Goal: Information Seeking & Learning: Compare options

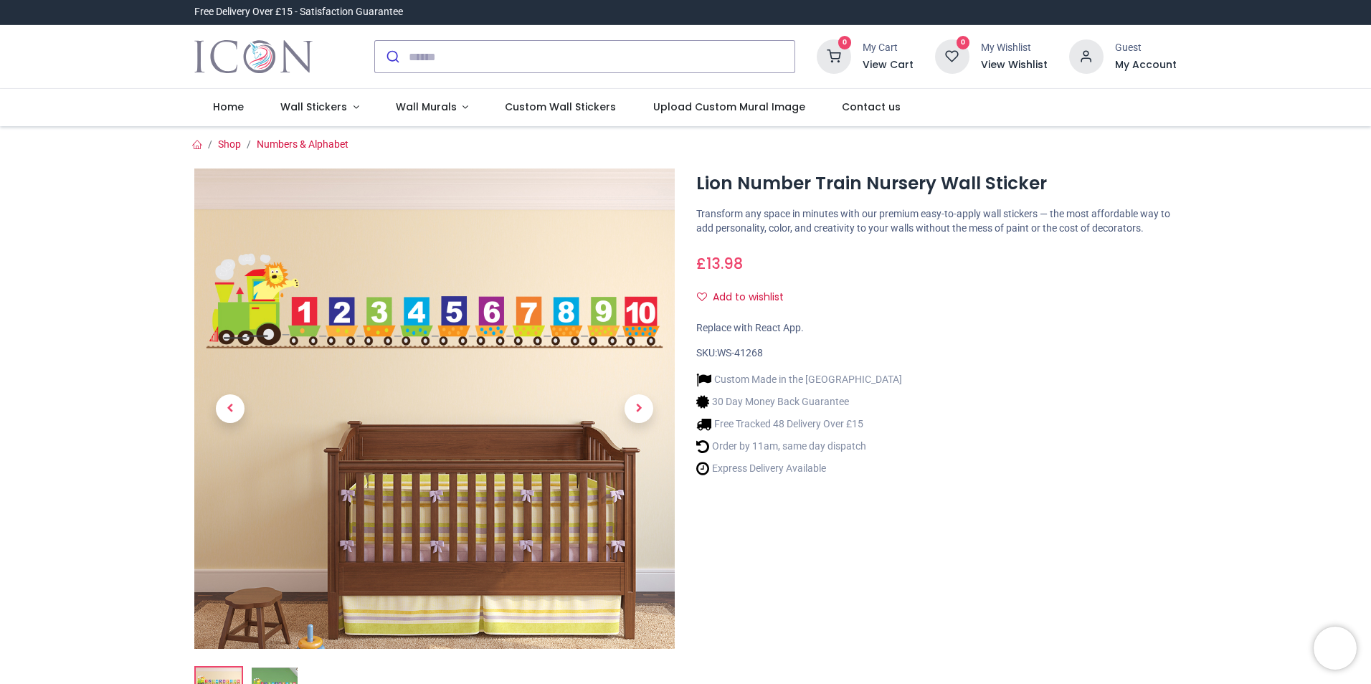
scroll to position [72, 0]
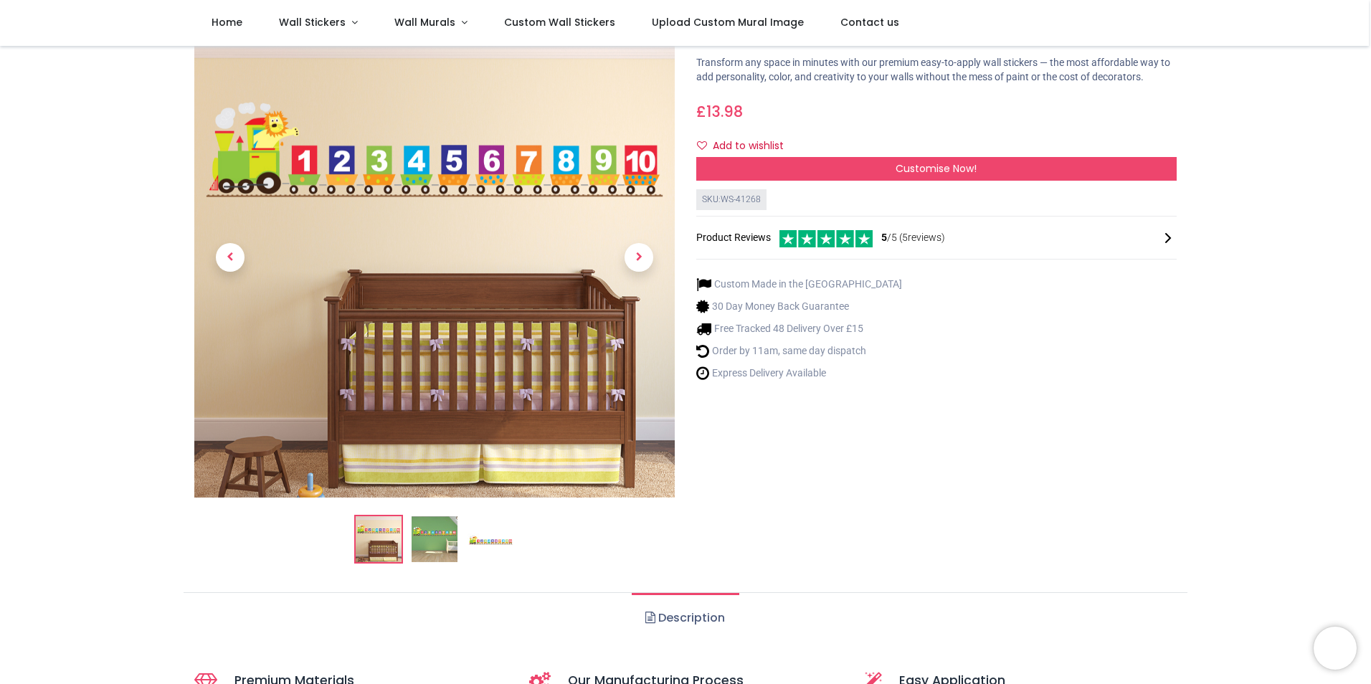
click at [263, 180] on link at bounding box center [230, 257] width 72 height 336
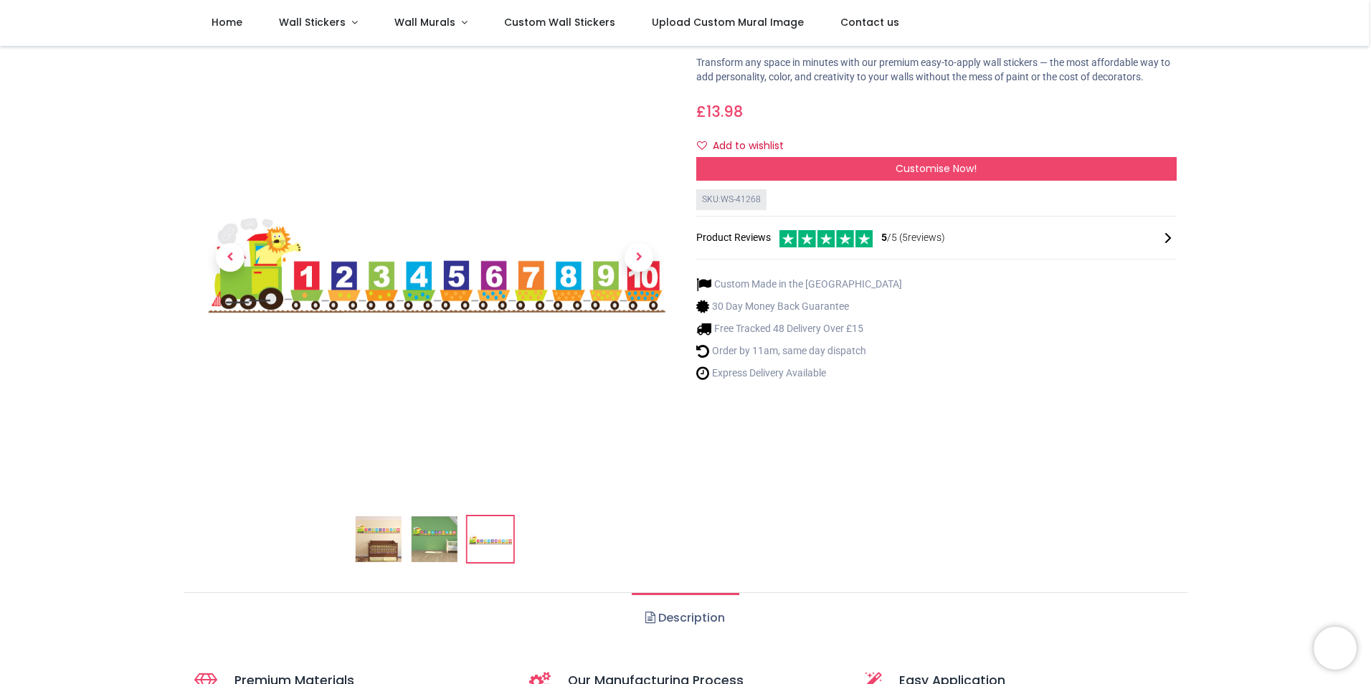
click at [290, 243] on img at bounding box center [434, 257] width 480 height 480
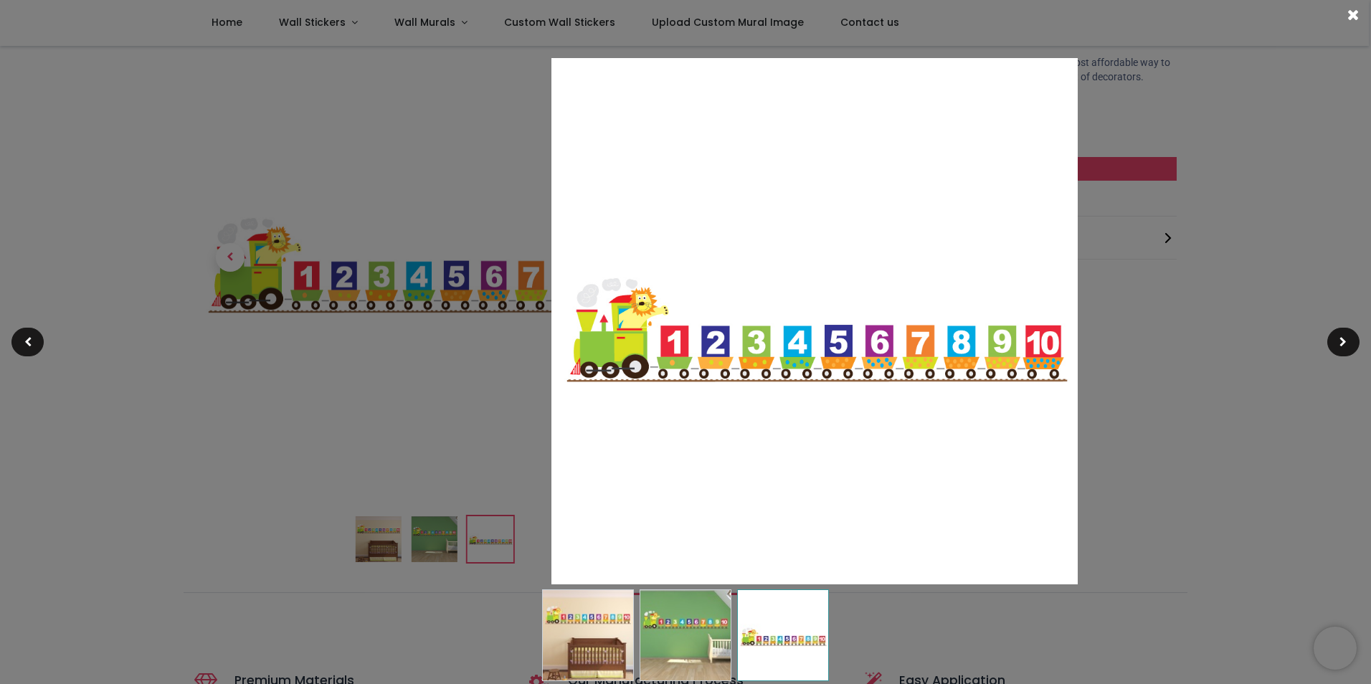
drag, startPoint x: 531, startPoint y: 295, endPoint x: 644, endPoint y: 293, distance: 113.3
click at [644, 293] on img at bounding box center [814, 321] width 526 height 526
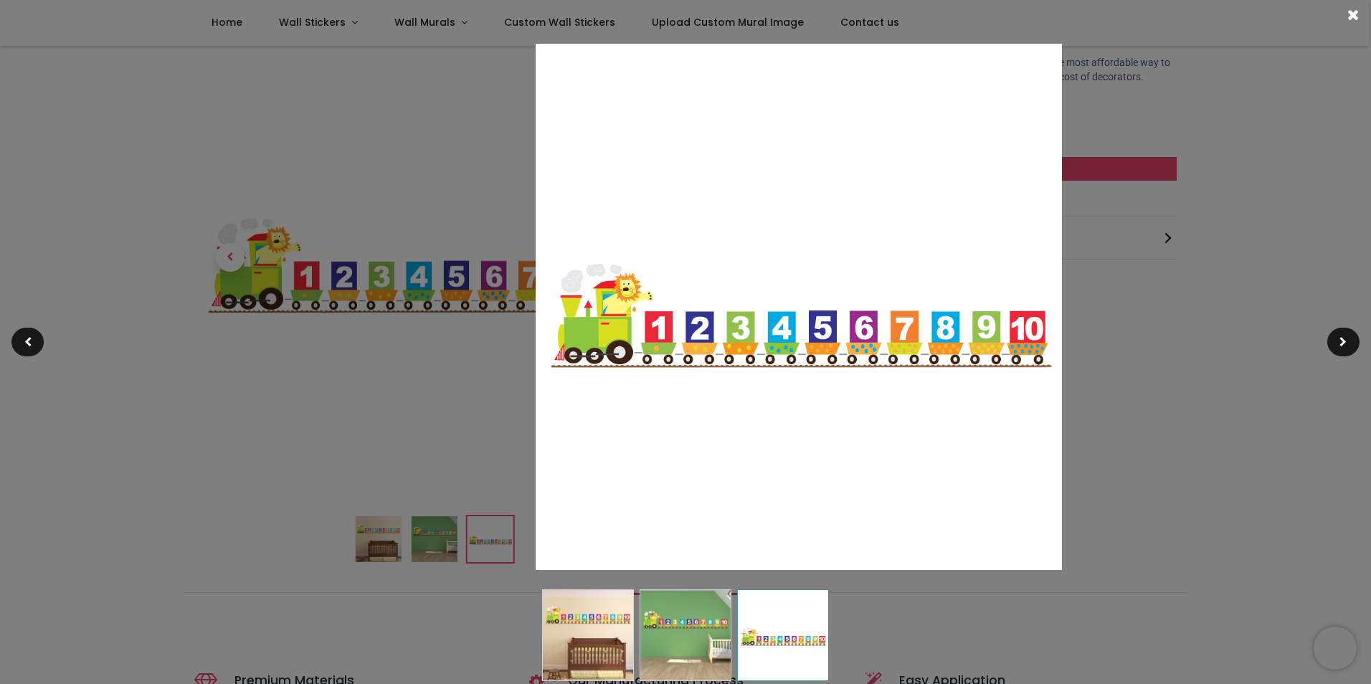
click at [640, 356] on img at bounding box center [799, 307] width 526 height 526
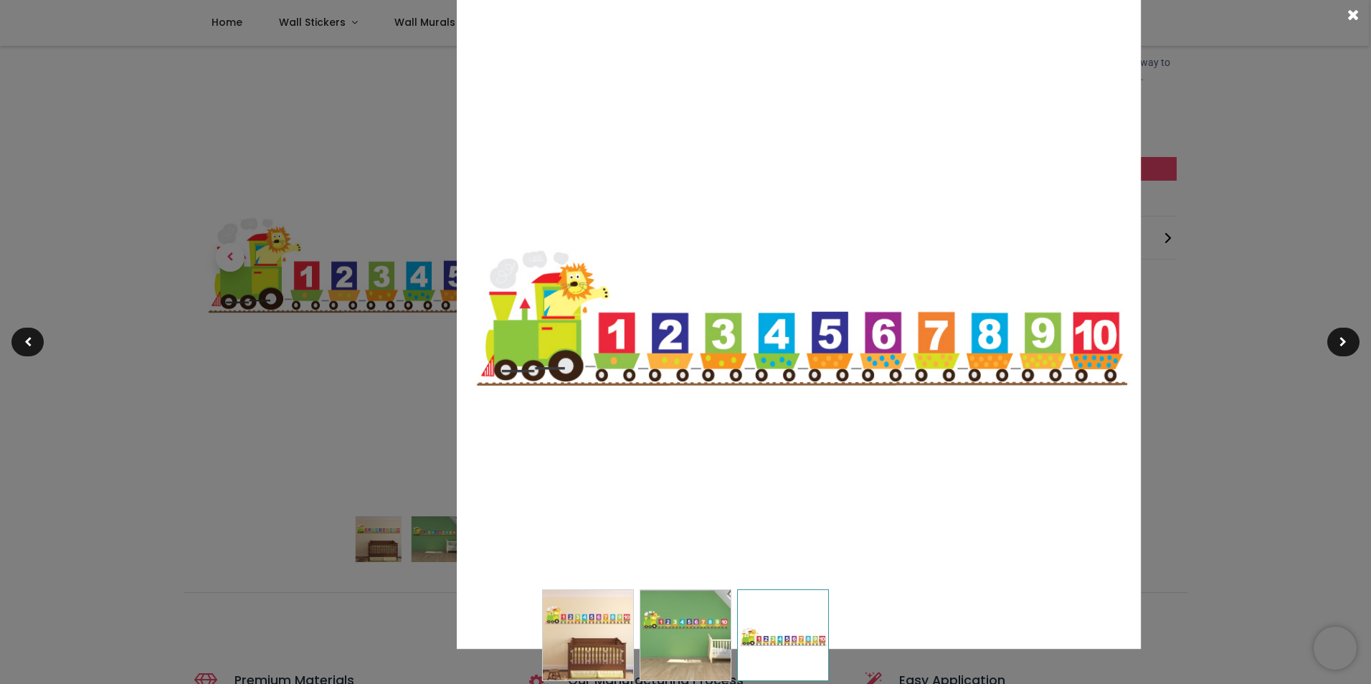
click at [656, 333] on img at bounding box center [799, 307] width 684 height 684
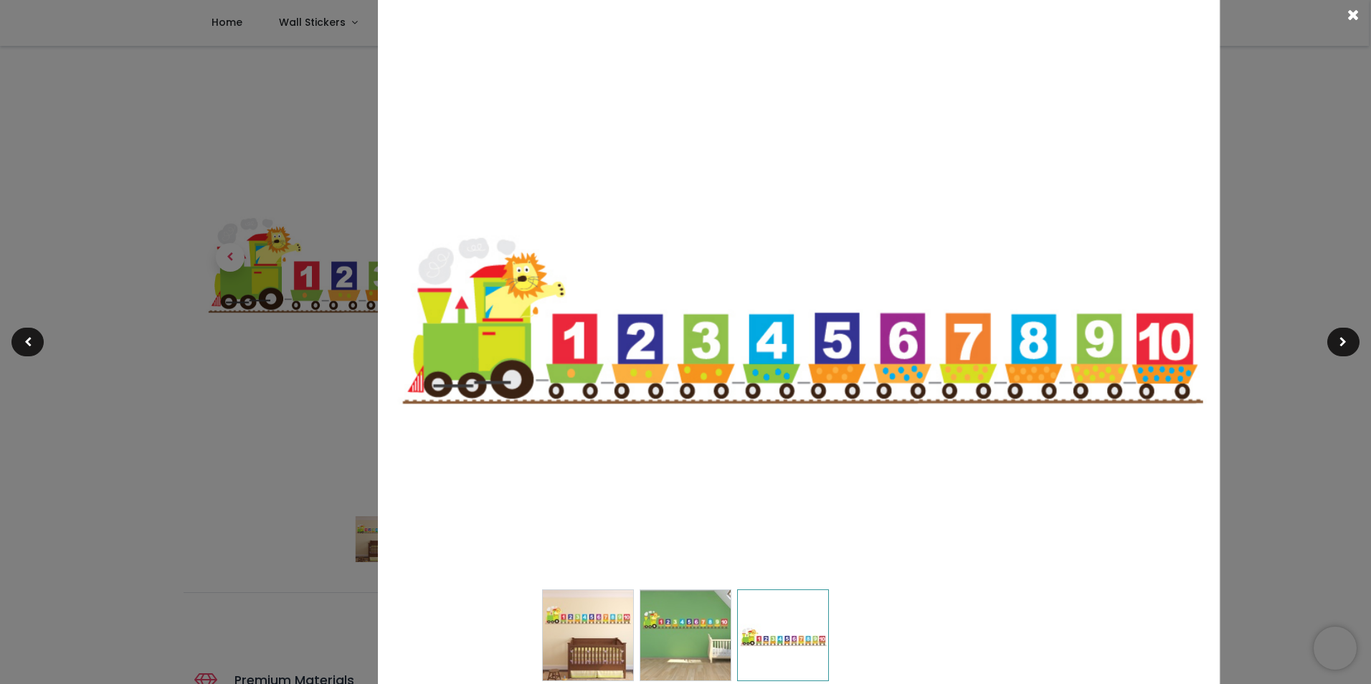
click at [556, 333] on img at bounding box center [799, 307] width 842 height 842
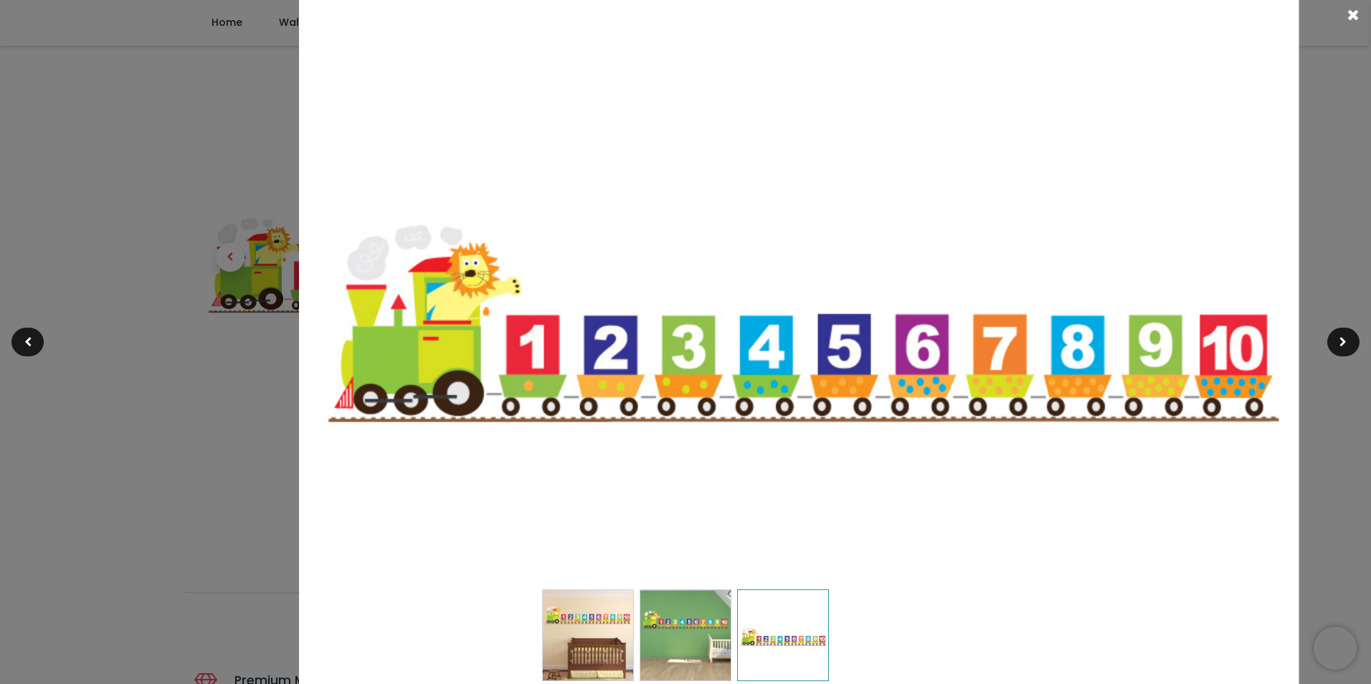
click at [556, 333] on img at bounding box center [799, 307] width 1000 height 1000
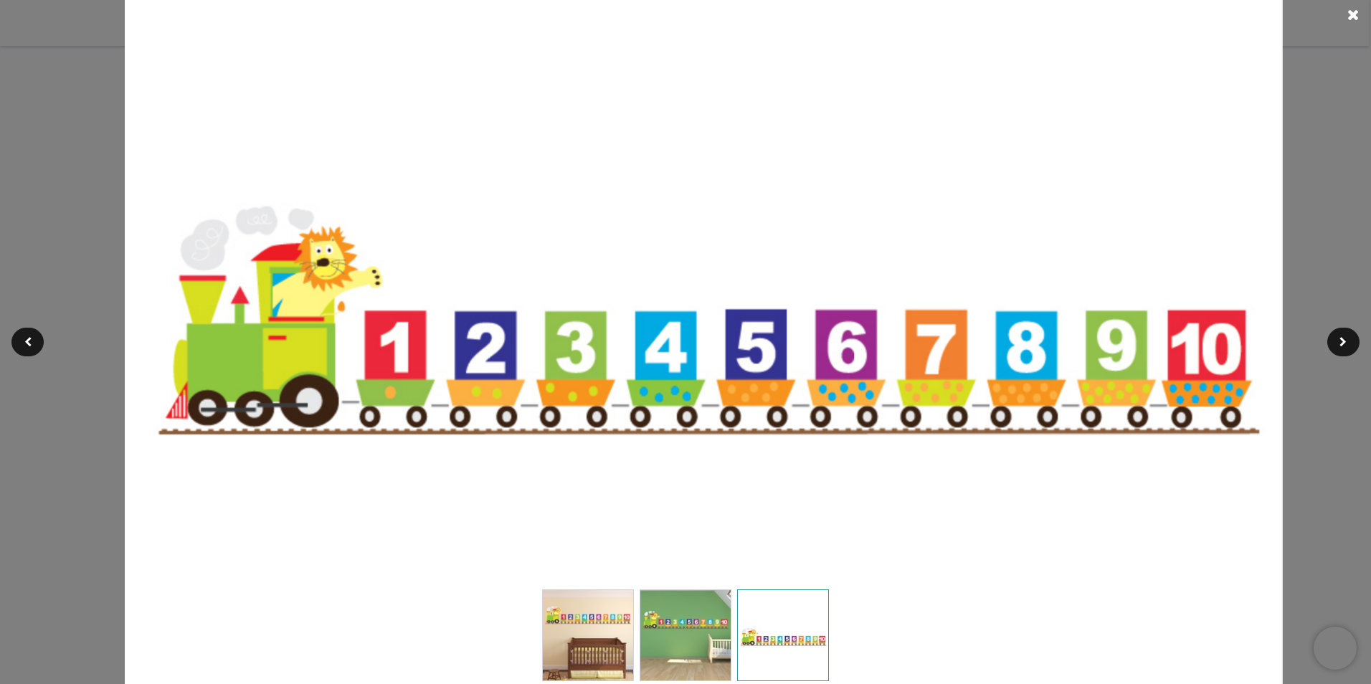
drag, startPoint x: 851, startPoint y: 427, endPoint x: 756, endPoint y: 422, distance: 95.5
click at [756, 422] on img at bounding box center [704, 301] width 1158 height 1158
click at [337, 308] on img at bounding box center [704, 301] width 1158 height 1158
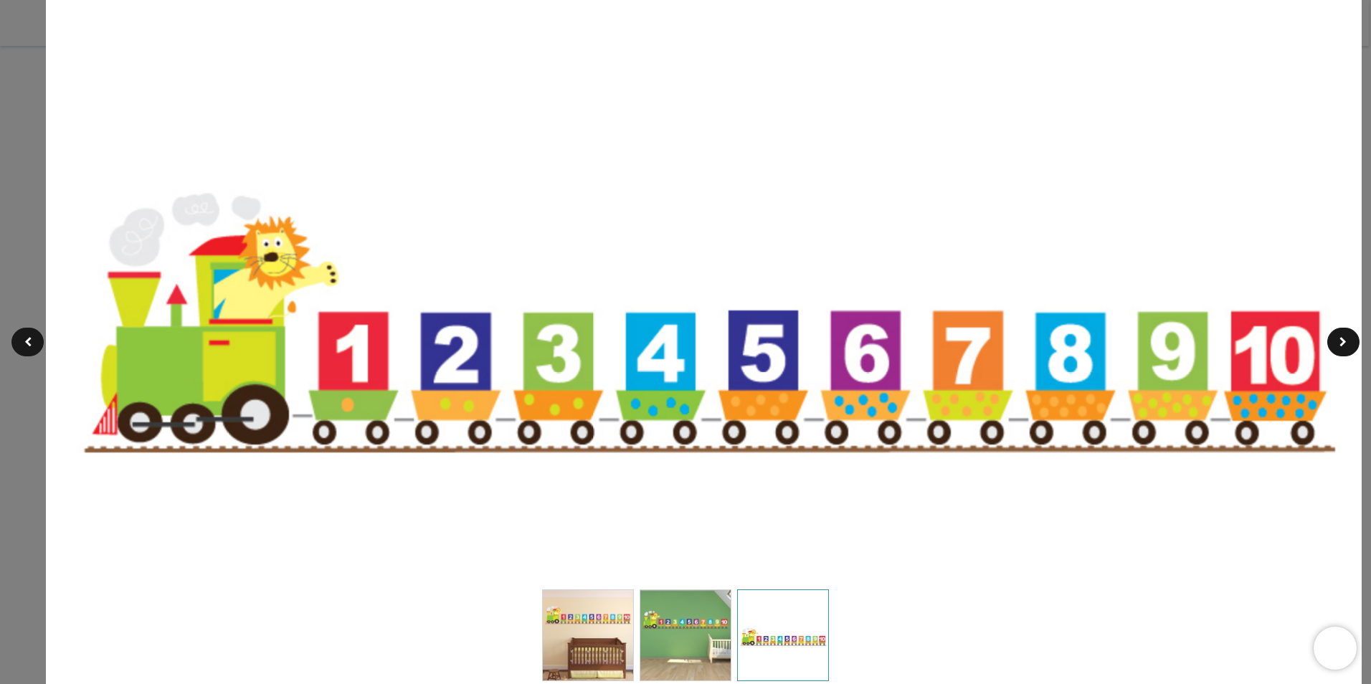
click at [363, 313] on img at bounding box center [704, 302] width 1316 height 1316
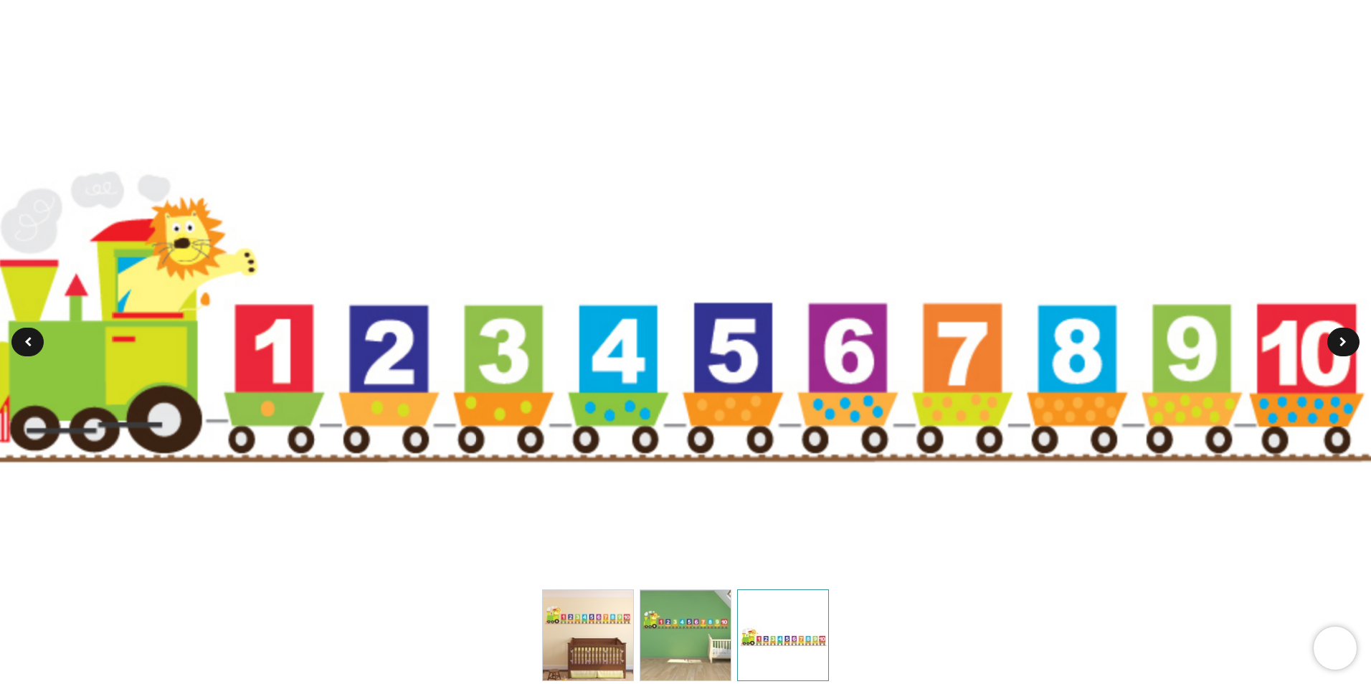
drag, startPoint x: 705, startPoint y: 412, endPoint x: 668, endPoint y: 404, distance: 38.3
click at [668, 404] on img at bounding box center [666, 292] width 1474 height 1474
click at [691, 629] on img at bounding box center [686, 635] width 92 height 92
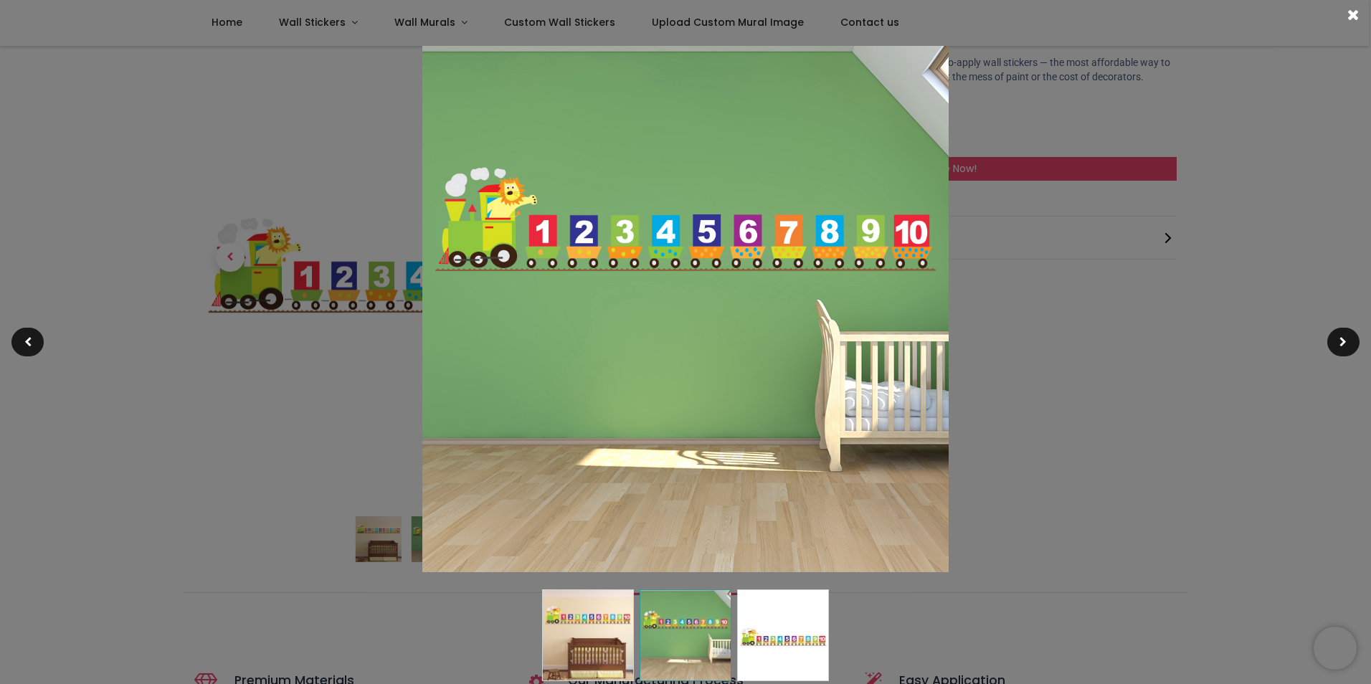
click at [597, 635] on img at bounding box center [588, 635] width 92 height 92
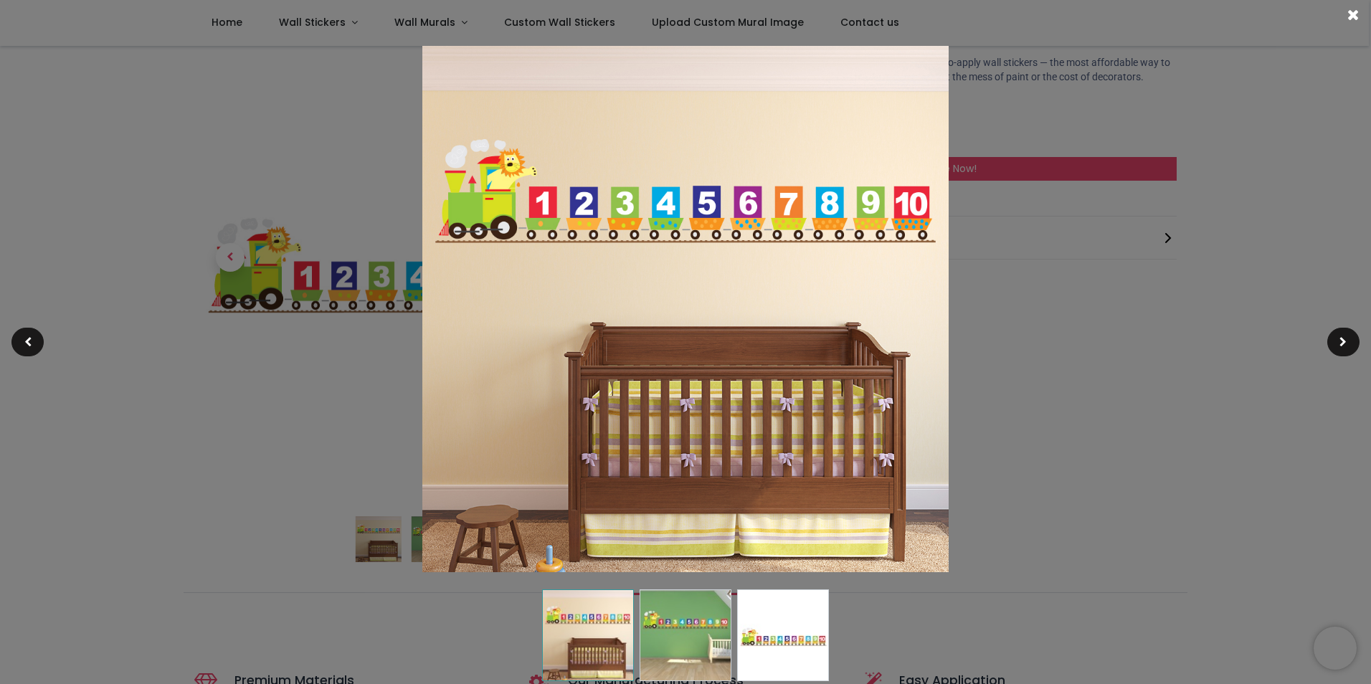
click at [293, 115] on div at bounding box center [685, 342] width 1371 height 684
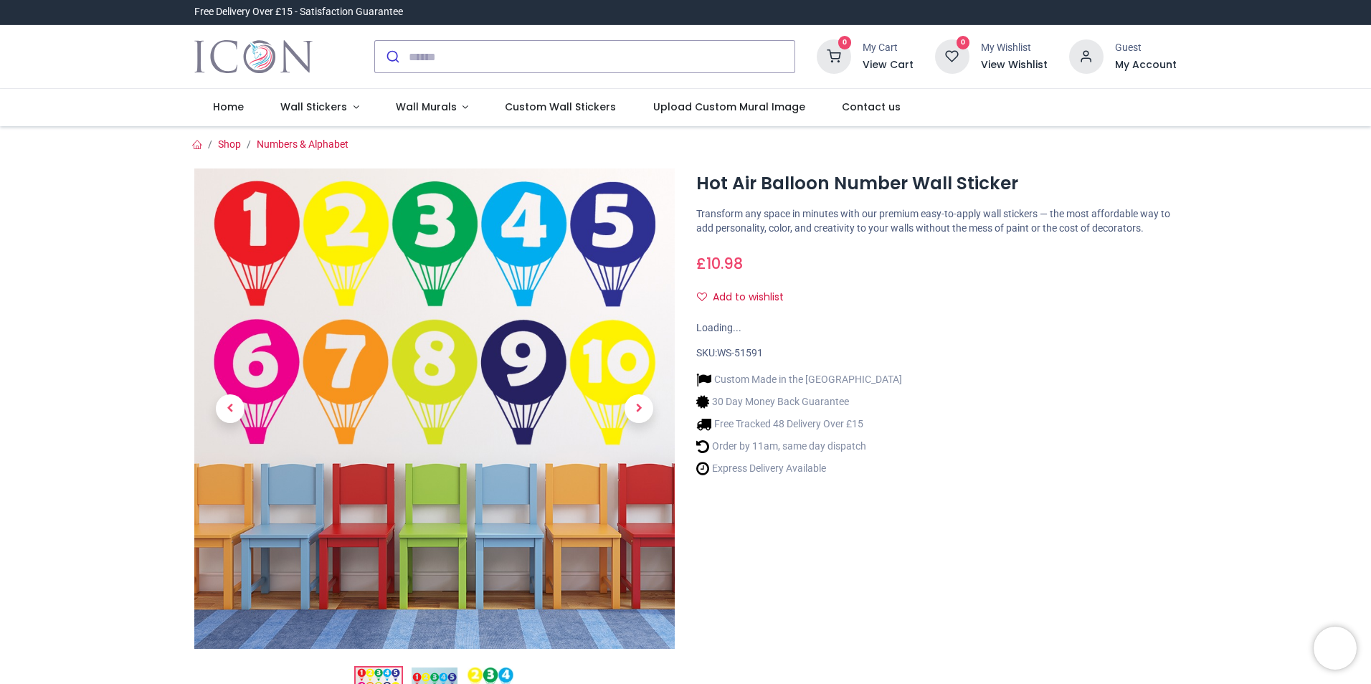
click at [266, 240] on img at bounding box center [434, 409] width 480 height 480
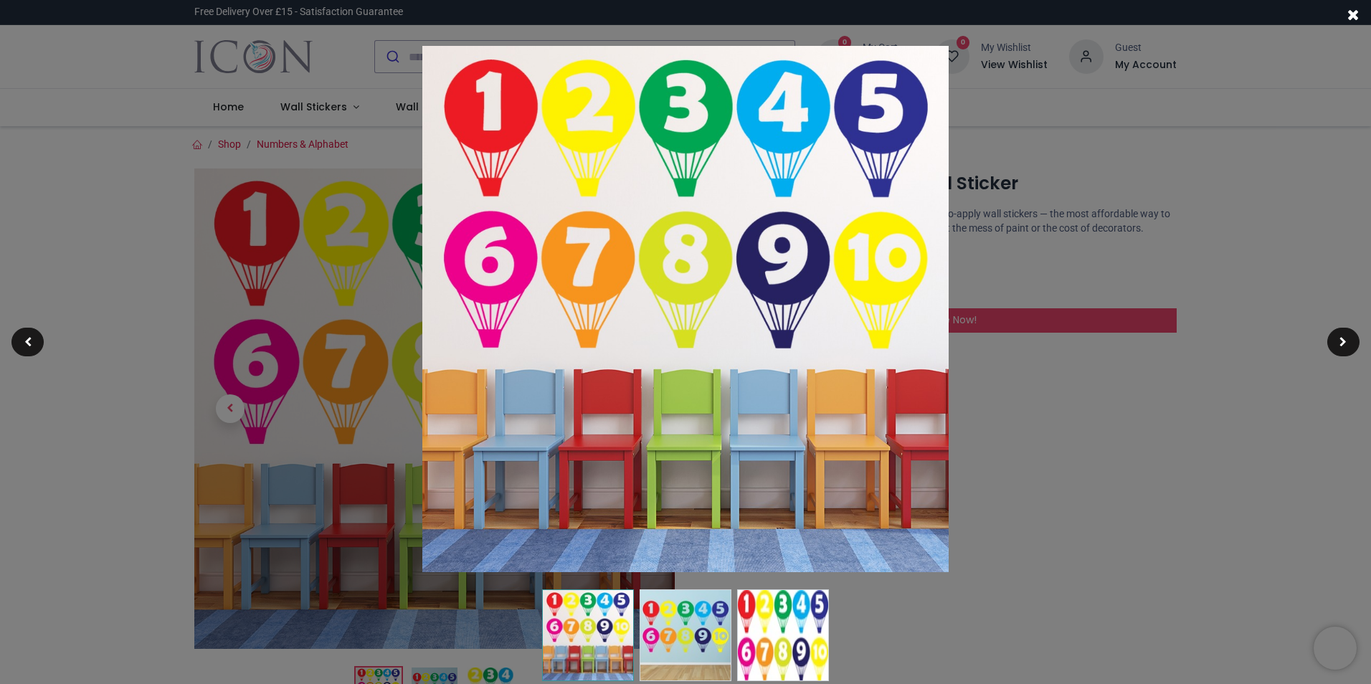
click at [511, 126] on img at bounding box center [685, 309] width 526 height 526
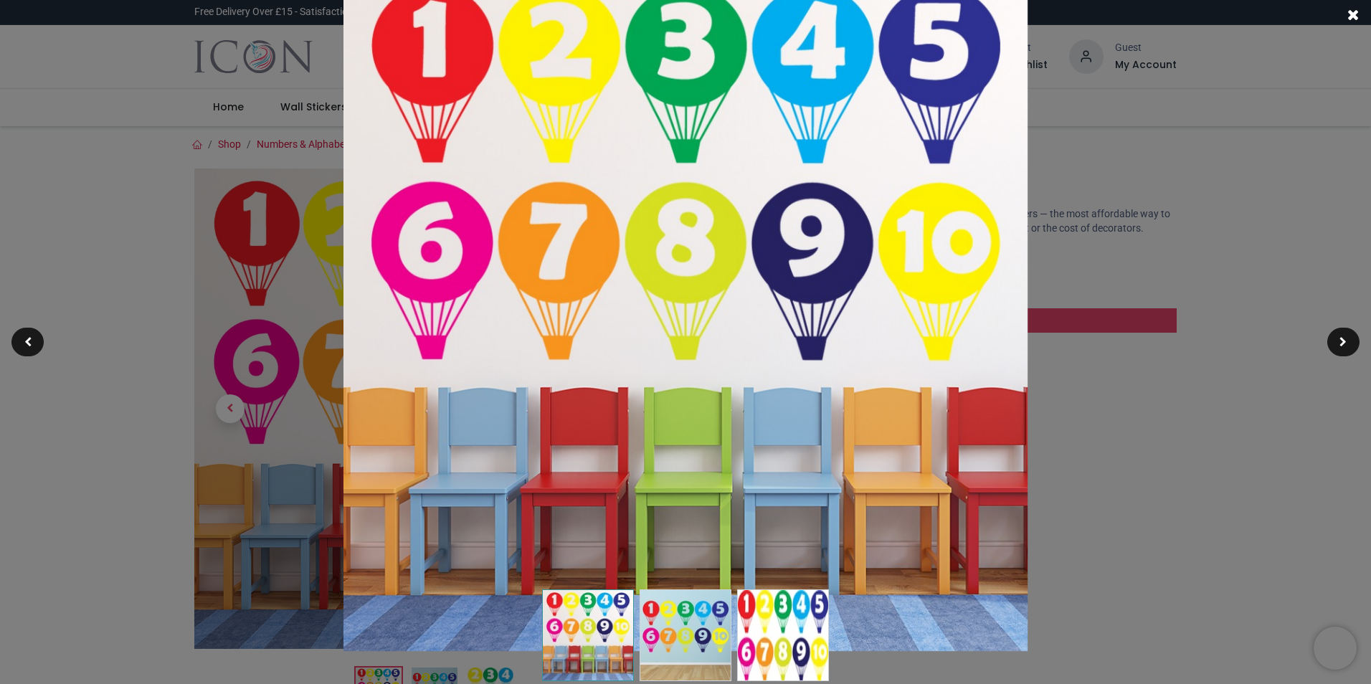
click at [470, 110] on img at bounding box center [685, 309] width 684 height 684
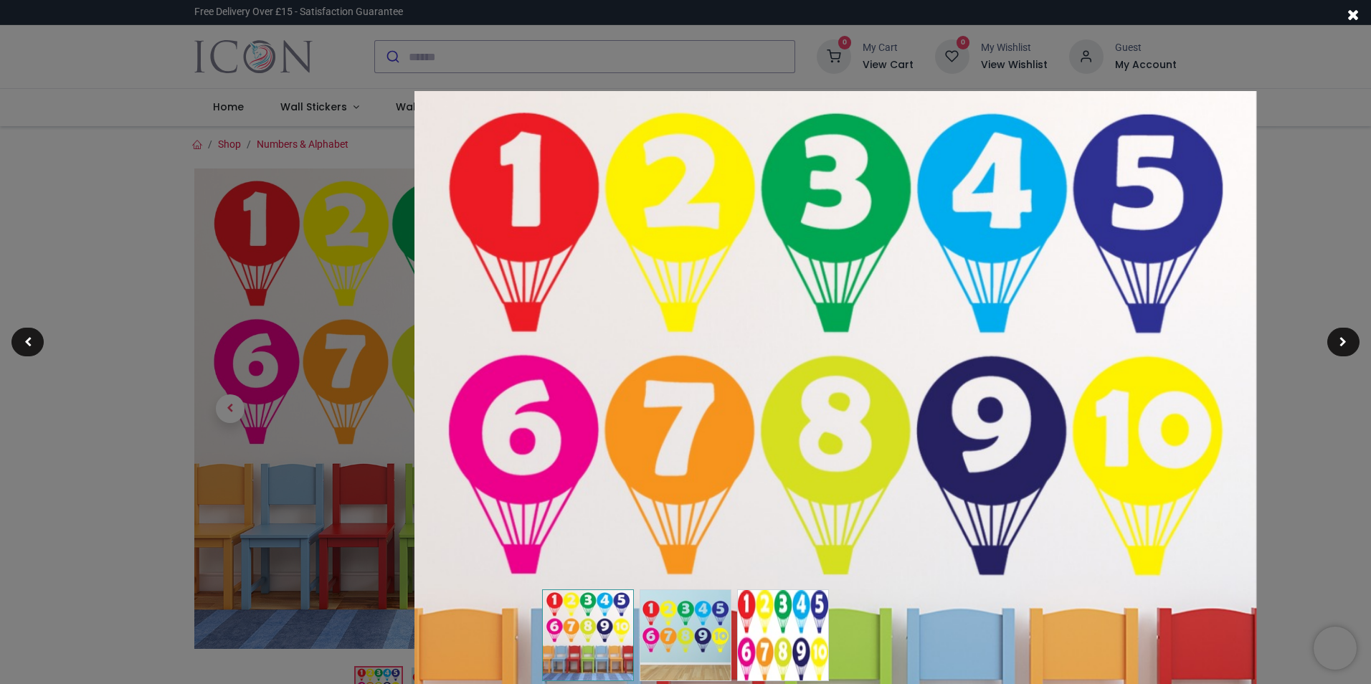
drag, startPoint x: 731, startPoint y: 434, endPoint x: 731, endPoint y: 463, distance: 28.7
click at [736, 477] on img at bounding box center [835, 512] width 842 height 842
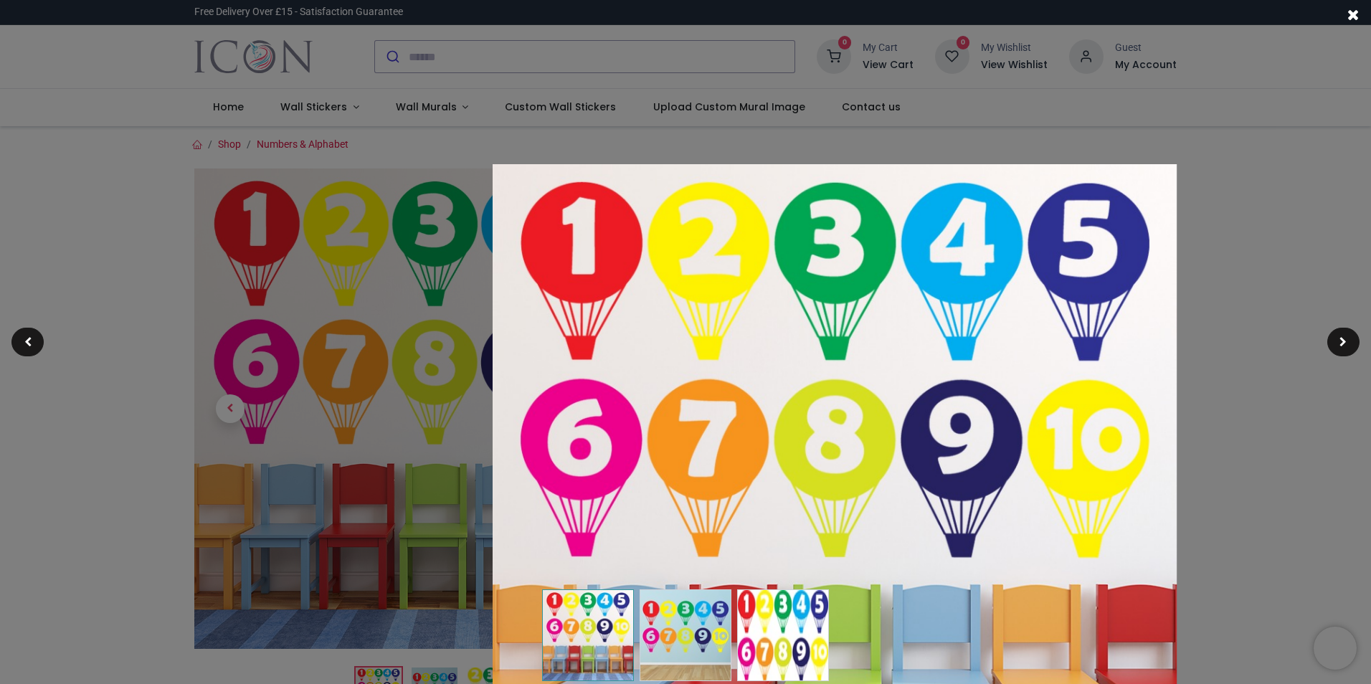
click at [223, 40] on div at bounding box center [685, 342] width 1371 height 684
